Goal: Navigation & Orientation: Find specific page/section

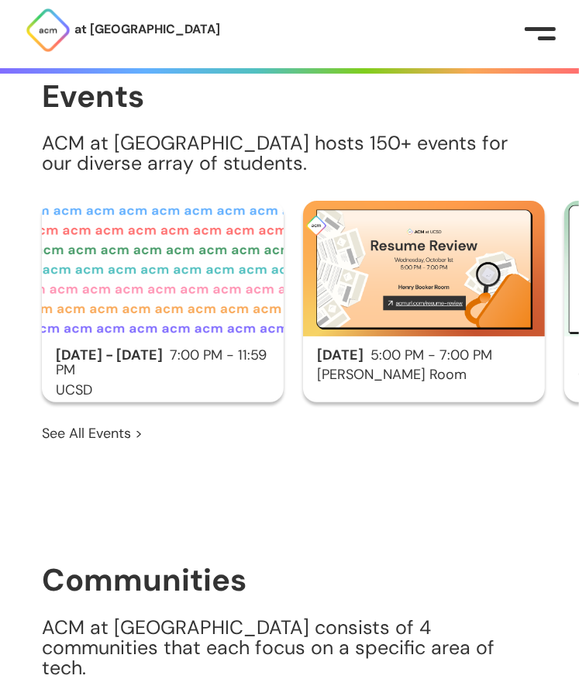
scroll to position [1032, 0]
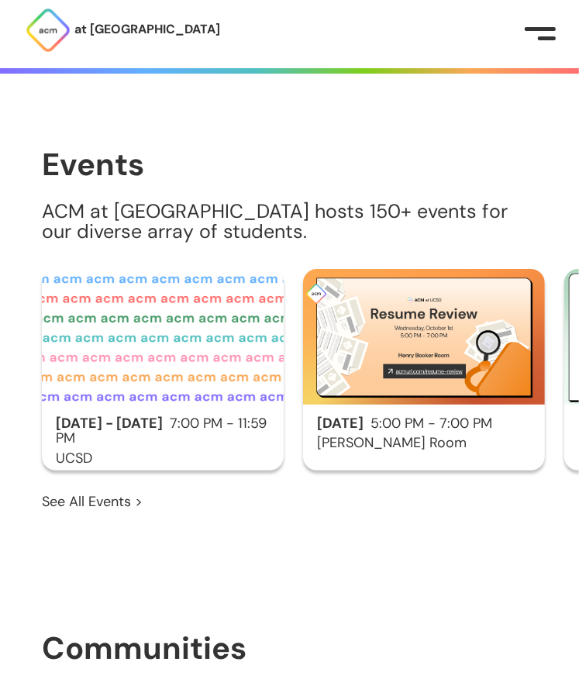
click at [410, 351] on img at bounding box center [424, 337] width 242 height 136
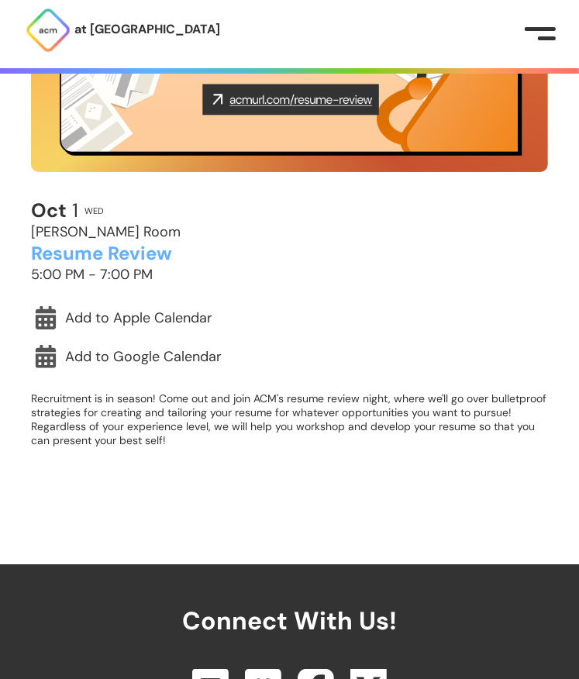
scroll to position [275, 0]
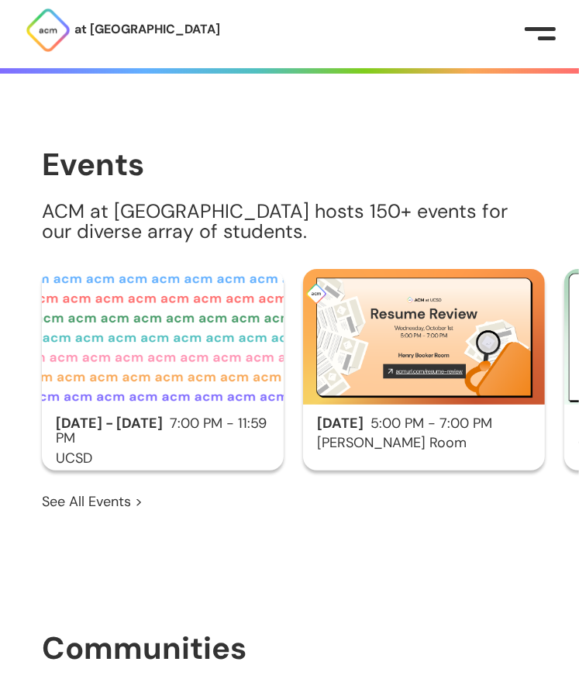
click at [155, 382] on img at bounding box center [163, 337] width 242 height 136
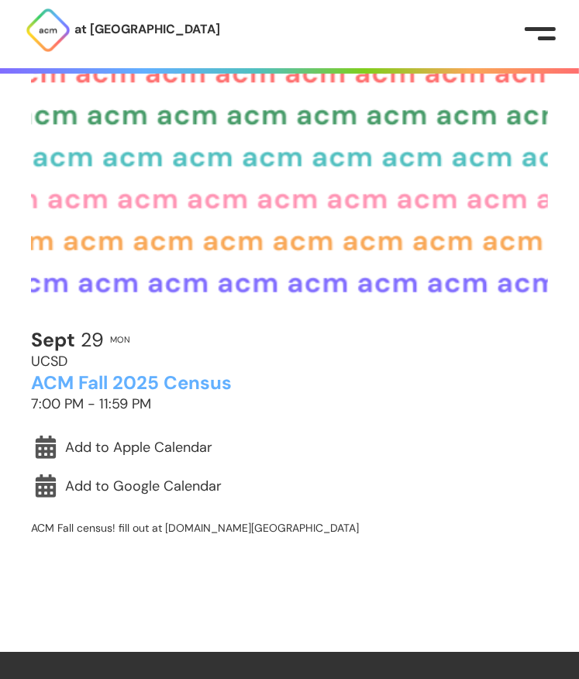
scroll to position [152, 0]
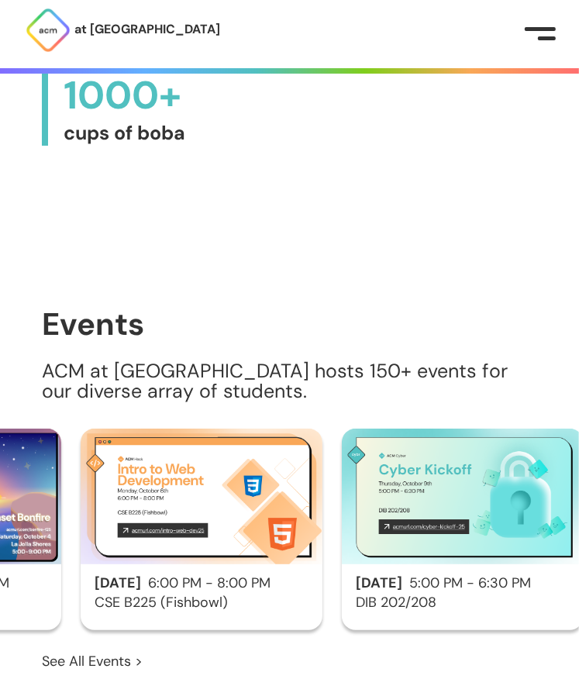
scroll to position [865, 0]
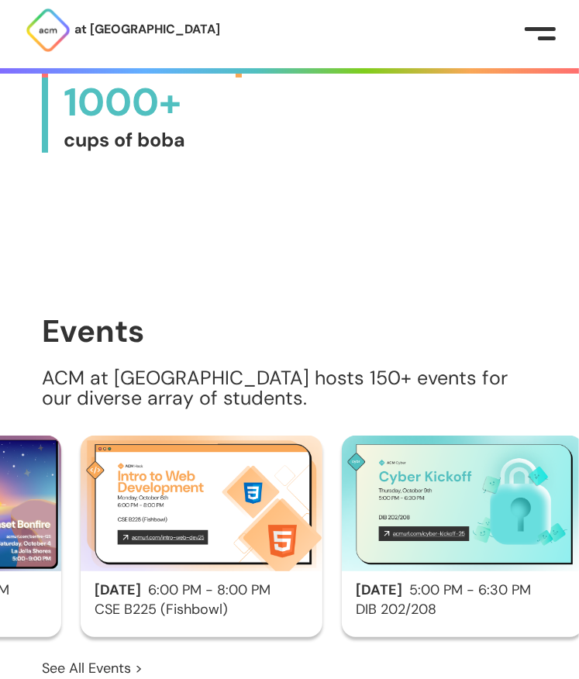
click at [543, 31] on button at bounding box center [540, 34] width 31 height 16
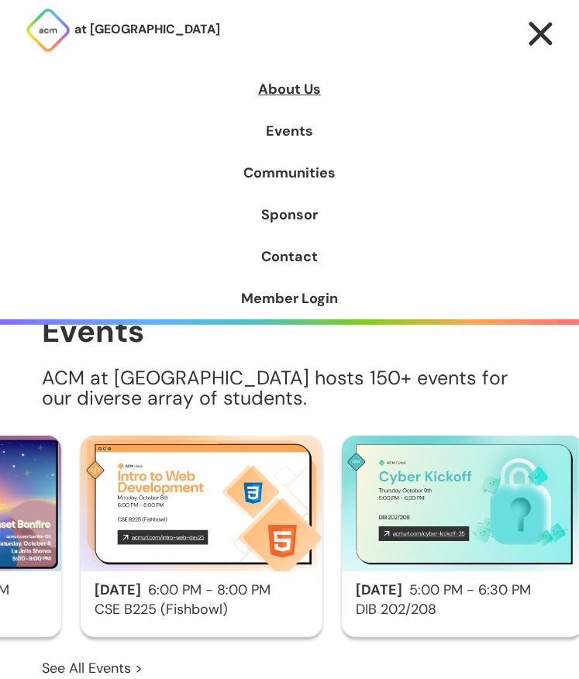
click at [282, 83] on link "About Us" at bounding box center [289, 89] width 579 height 42
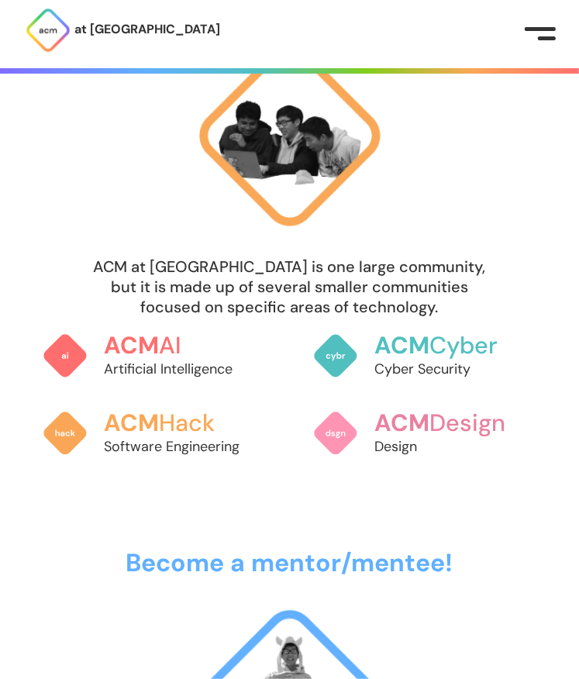
scroll to position [1439, 0]
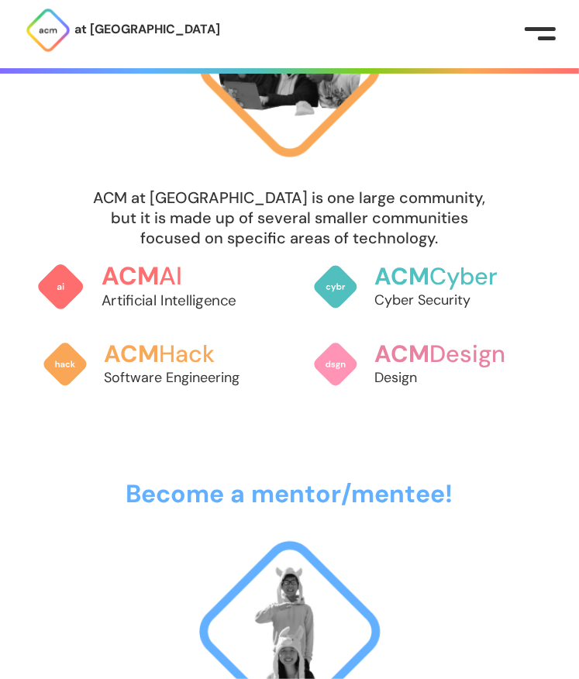
click at [86, 282] on link "ACM AI Artificial Intelligence" at bounding box center [154, 287] width 237 height 81
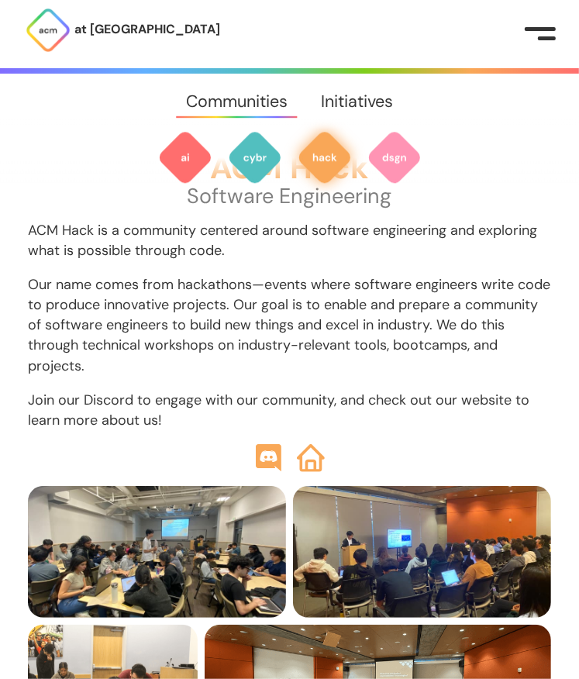
scroll to position [2057, 0]
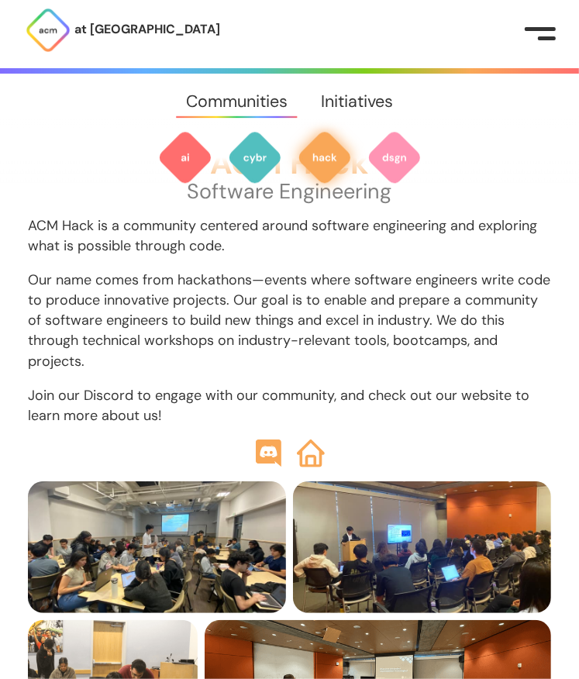
click at [526, 40] on div "at [GEOGRAPHIC_DATA] About Us Events Communities Sponsor Contact Member Login" at bounding box center [289, 34] width 579 height 68
click at [536, 35] on button at bounding box center [540, 34] width 31 height 16
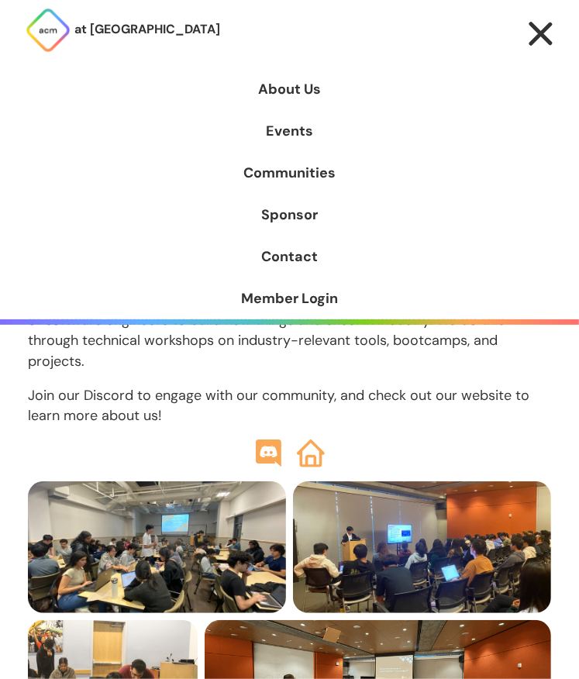
drag, startPoint x: 384, startPoint y: 59, endPoint x: 535, endPoint y: 25, distance: 155.1
click at [535, 25] on div "at [GEOGRAPHIC_DATA] About Us Events Communities Sponsor Contact Member Login" at bounding box center [289, 34] width 579 height 68
click at [535, 25] on div at bounding box center [541, 34] width 25 height 25
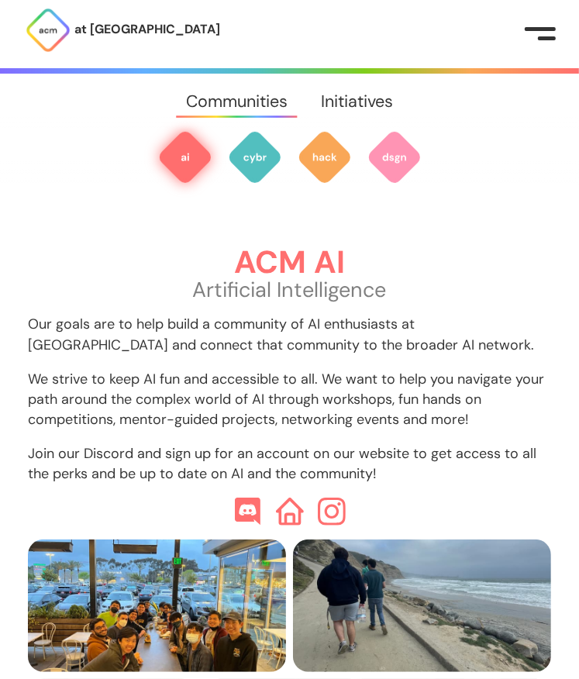
scroll to position [462, 0]
